Goal: Information Seeking & Learning: Learn about a topic

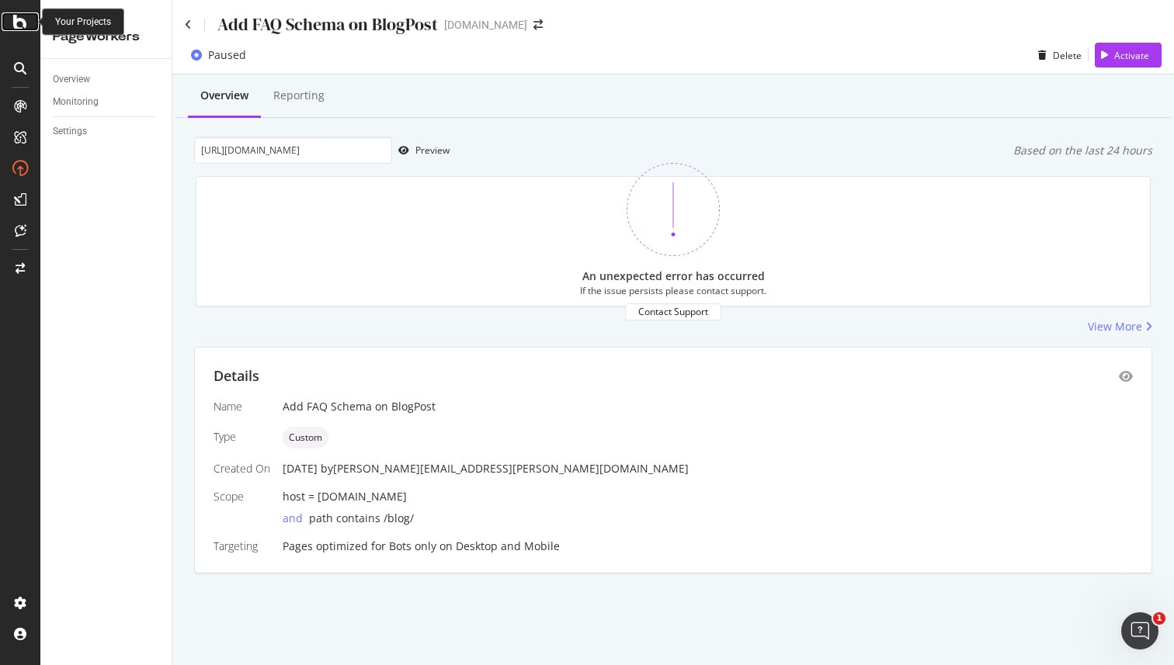
click at [22, 25] on icon at bounding box center [20, 21] width 14 height 19
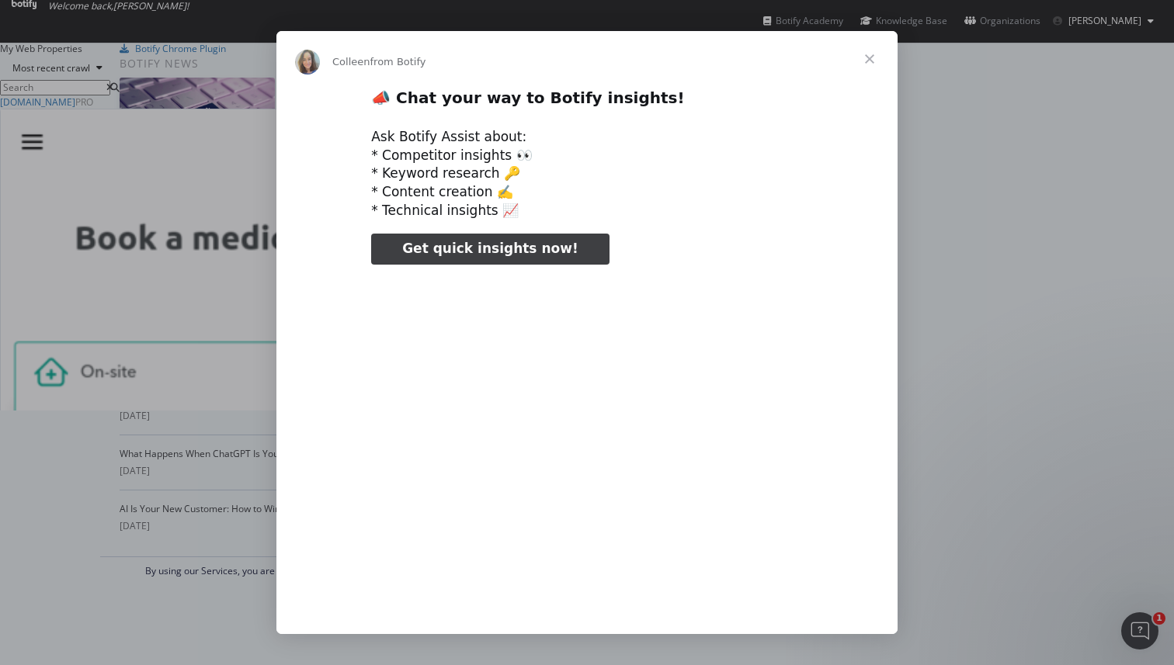
type input "238026"
click at [872, 56] on span "Close" at bounding box center [870, 59] width 56 height 56
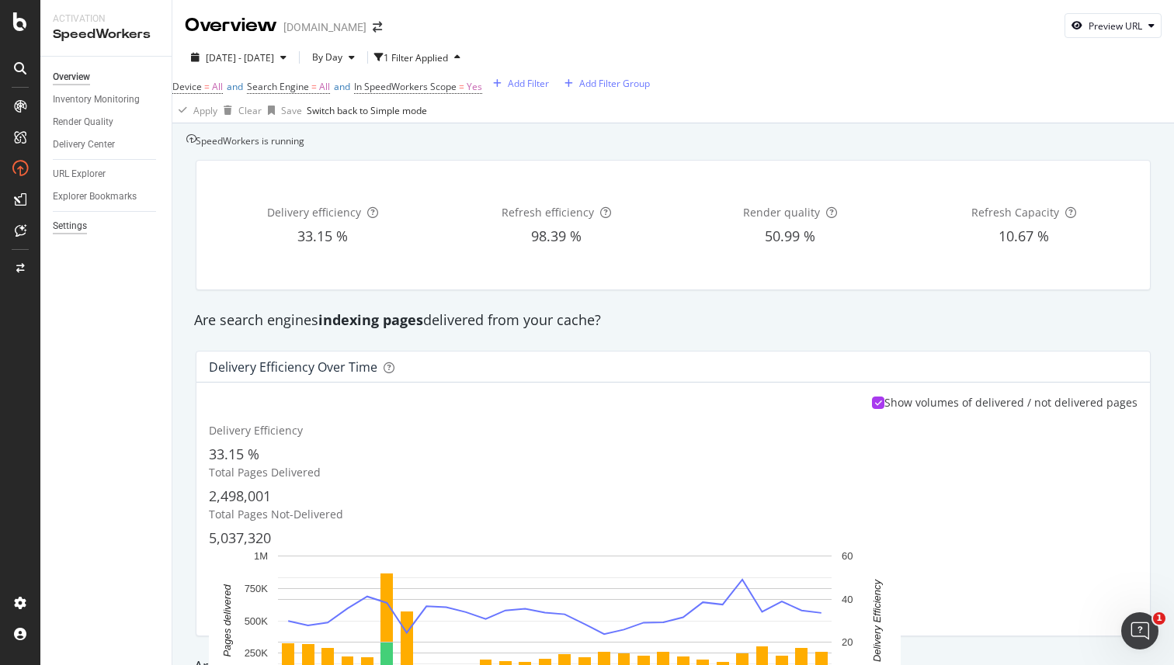
click at [71, 225] on div "Settings" at bounding box center [70, 226] width 34 height 16
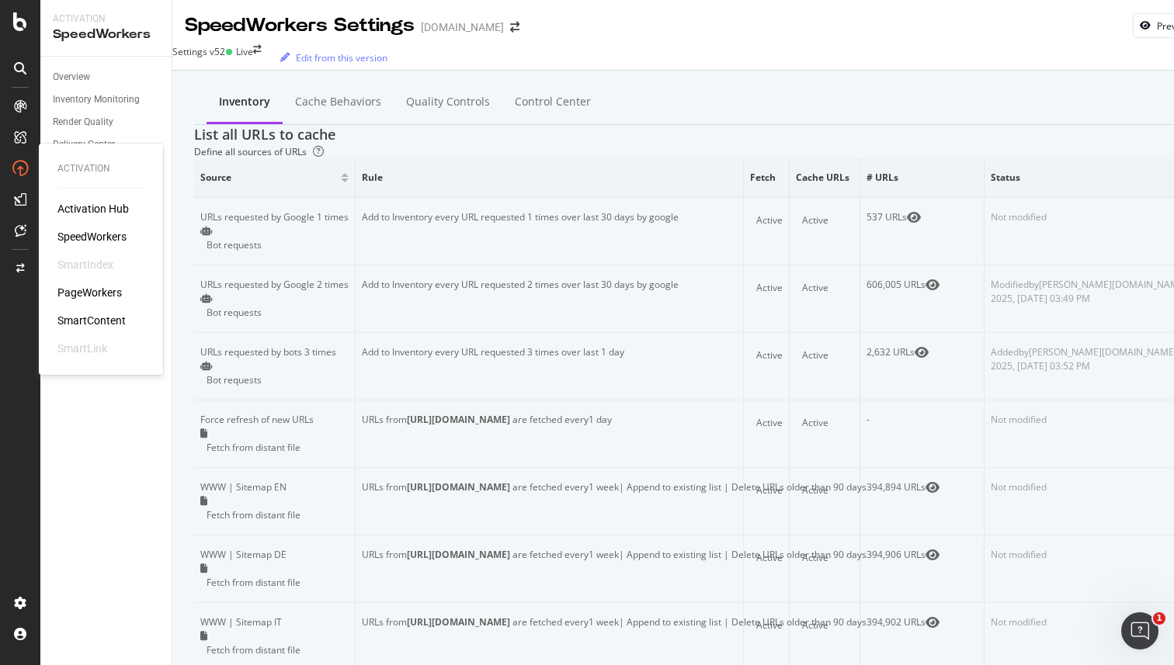
click at [91, 207] on div "Activation Hub" at bounding box center [92, 209] width 71 height 16
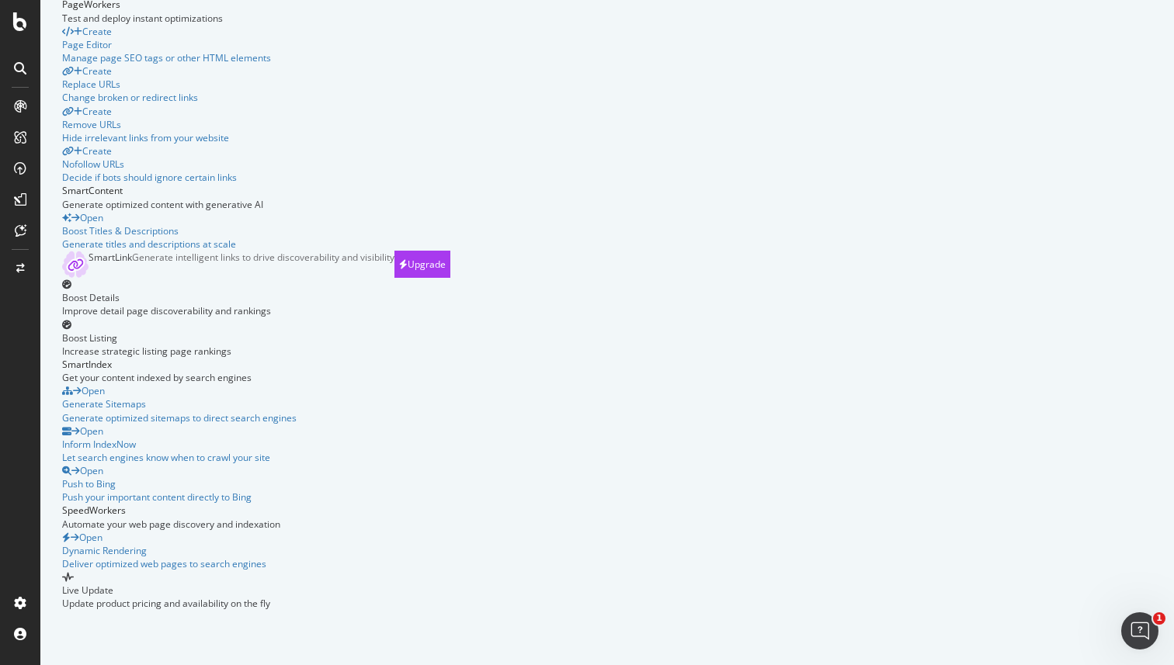
scroll to position [343, 0]
click at [450, 504] on div "SpeedWorkers Automate your web page discovery and indexation Open Dynamic Rende…" at bounding box center [256, 557] width 388 height 106
click at [450, 491] on div "Push your important content directly to Bing" at bounding box center [256, 497] width 388 height 13
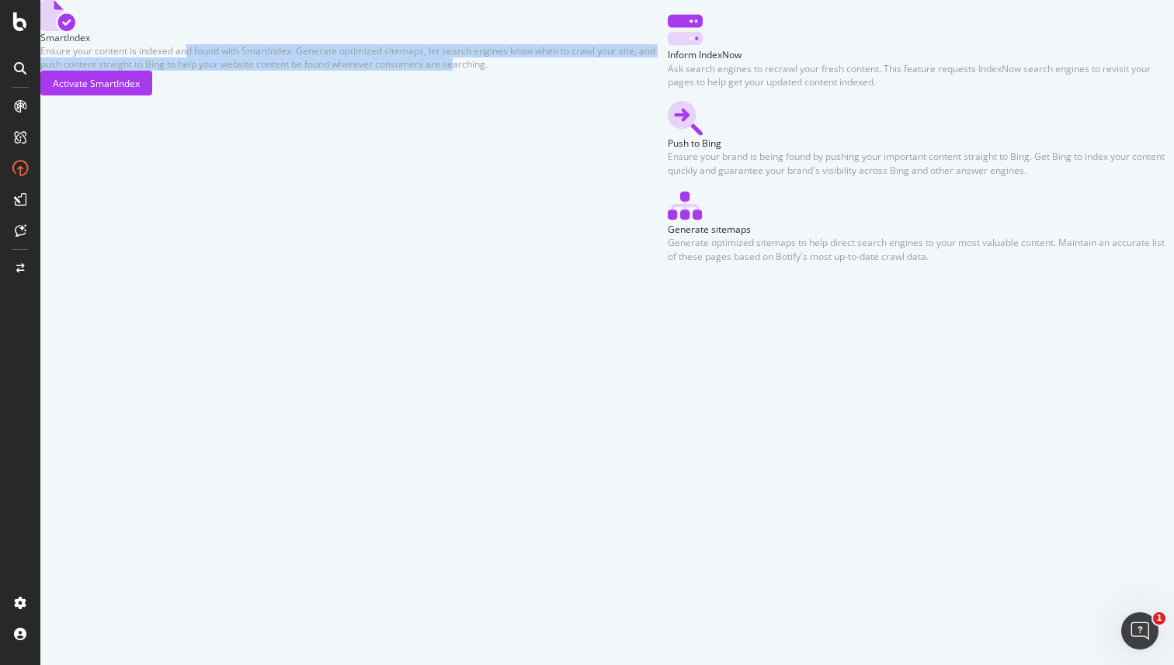
drag, startPoint x: 599, startPoint y: 168, endPoint x: 599, endPoint y: 219, distance: 51.2
click at [599, 71] on div "Ensure your content is indexed and found with SmartIndex. Generate optimized si…" at bounding box center [353, 57] width 627 height 26
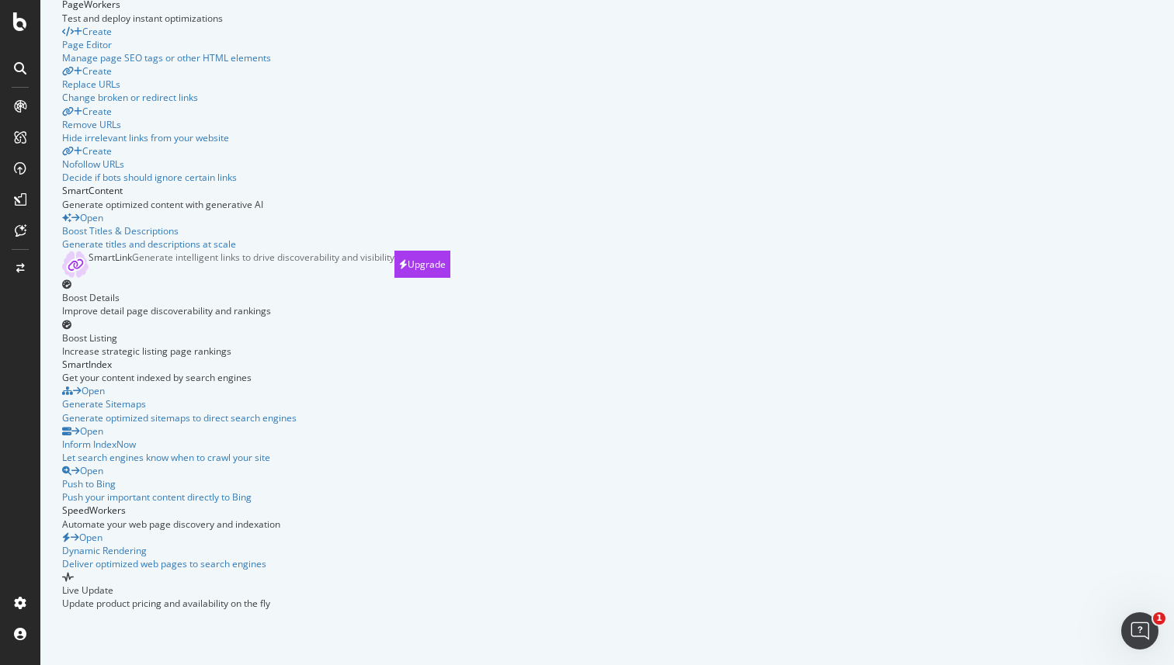
scroll to position [368, 0]
click at [450, 425] on div "Open Inform IndexNow Let search engines know when to crawl your site" at bounding box center [256, 445] width 388 height 40
click at [415, 278] on div "SmartLink Generate intelligent links to drive discoverability and visibility Up…" at bounding box center [256, 264] width 388 height 27
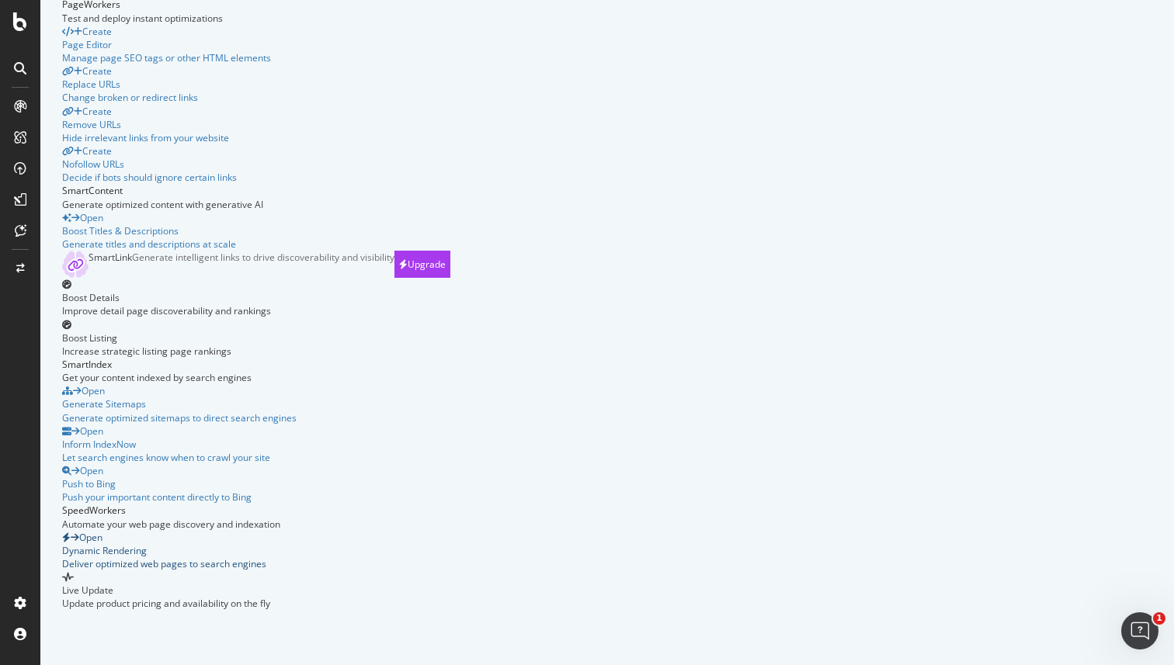
click at [387, 532] on div "Open Dynamic Rendering Deliver optimized web pages to search engines" at bounding box center [256, 551] width 388 height 40
